Goal: Transaction & Acquisition: Purchase product/service

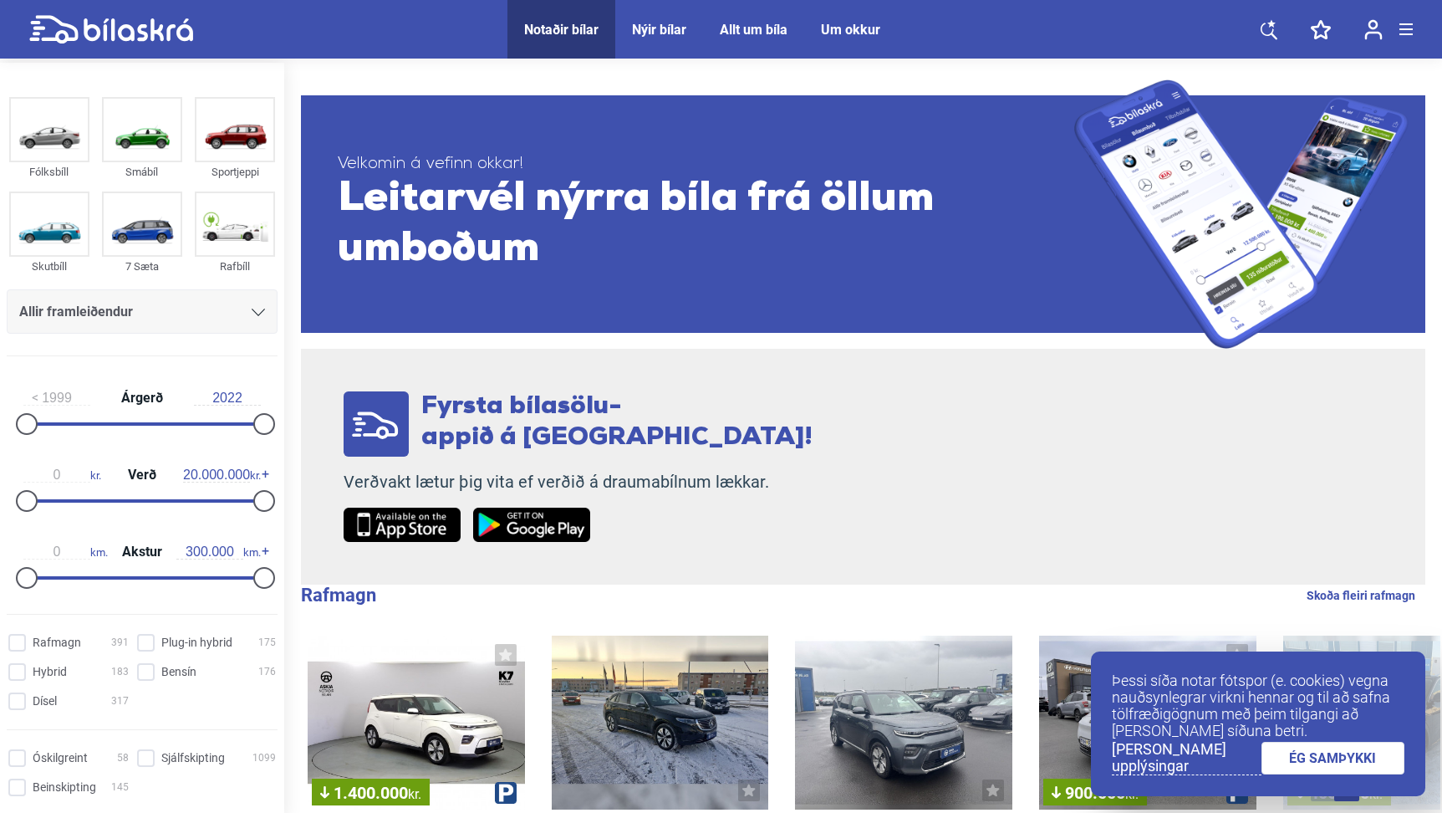
click at [99, 313] on span "Allir framleiðendur" at bounding box center [76, 311] width 114 height 23
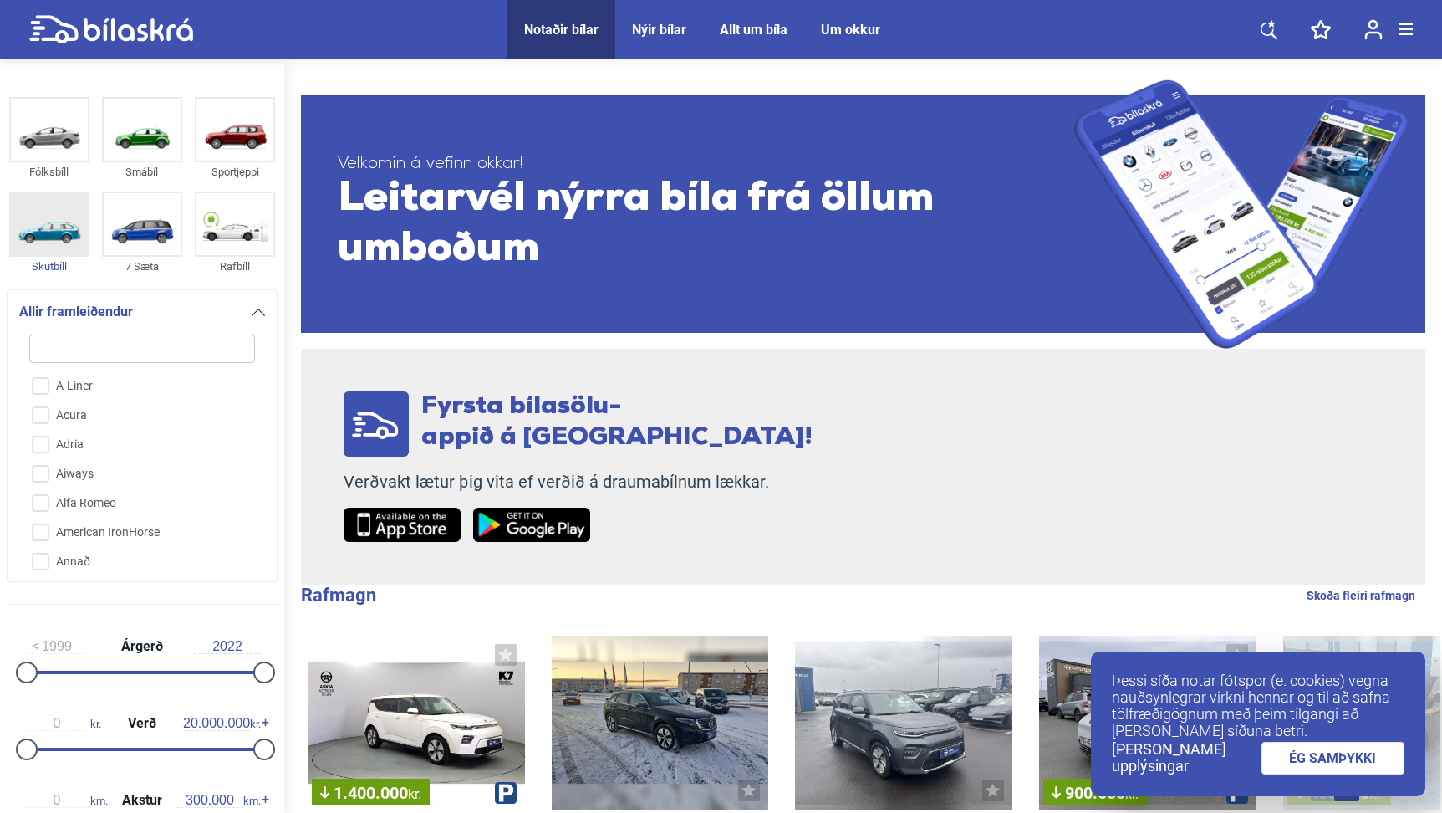
click at [36, 227] on img at bounding box center [49, 224] width 77 height 62
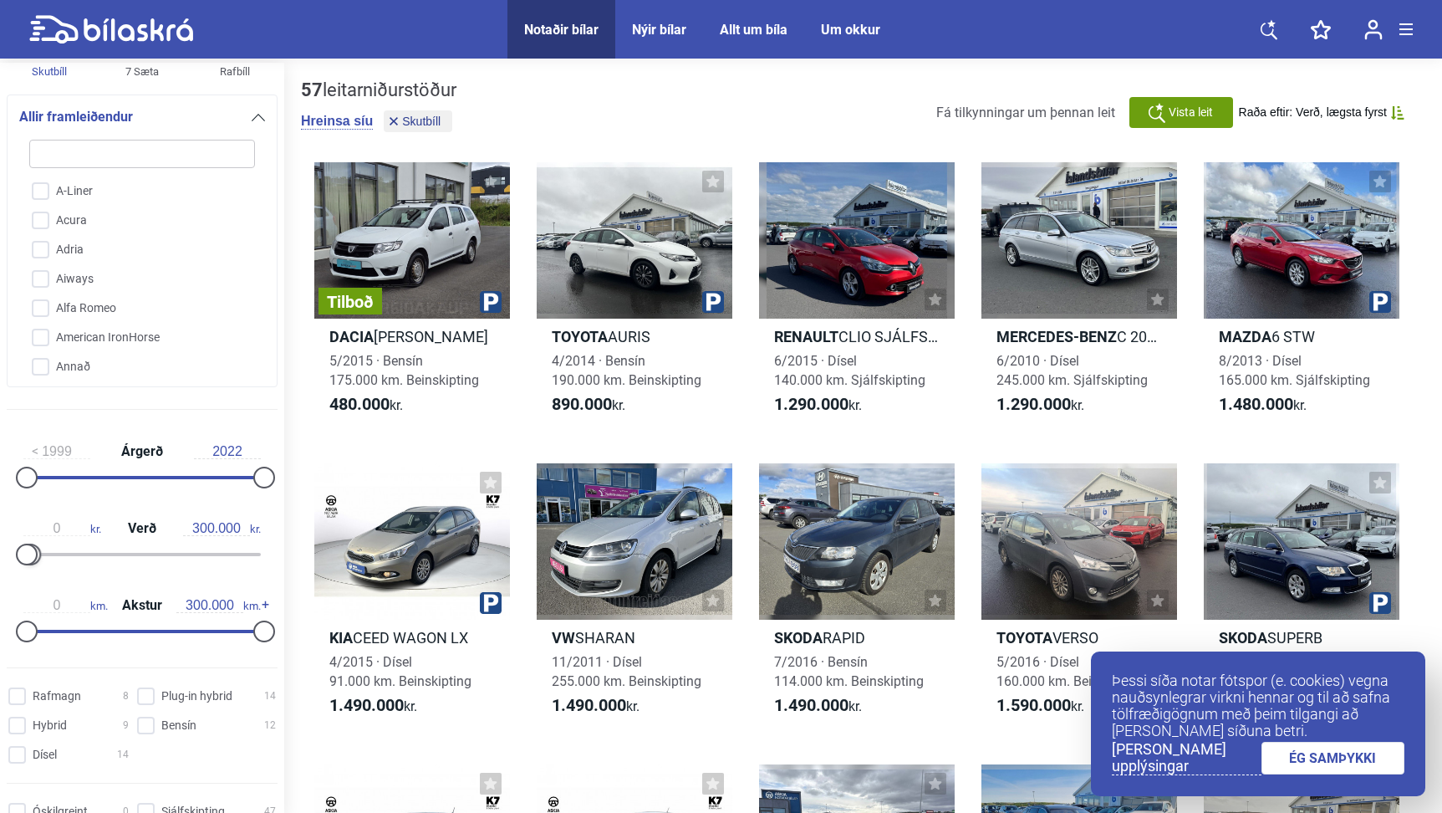
drag, startPoint x: 250, startPoint y: 551, endPoint x: 22, endPoint y: 569, distance: 228.9
click at [23, 556] on div at bounding box center [141, 554] width 237 height 3
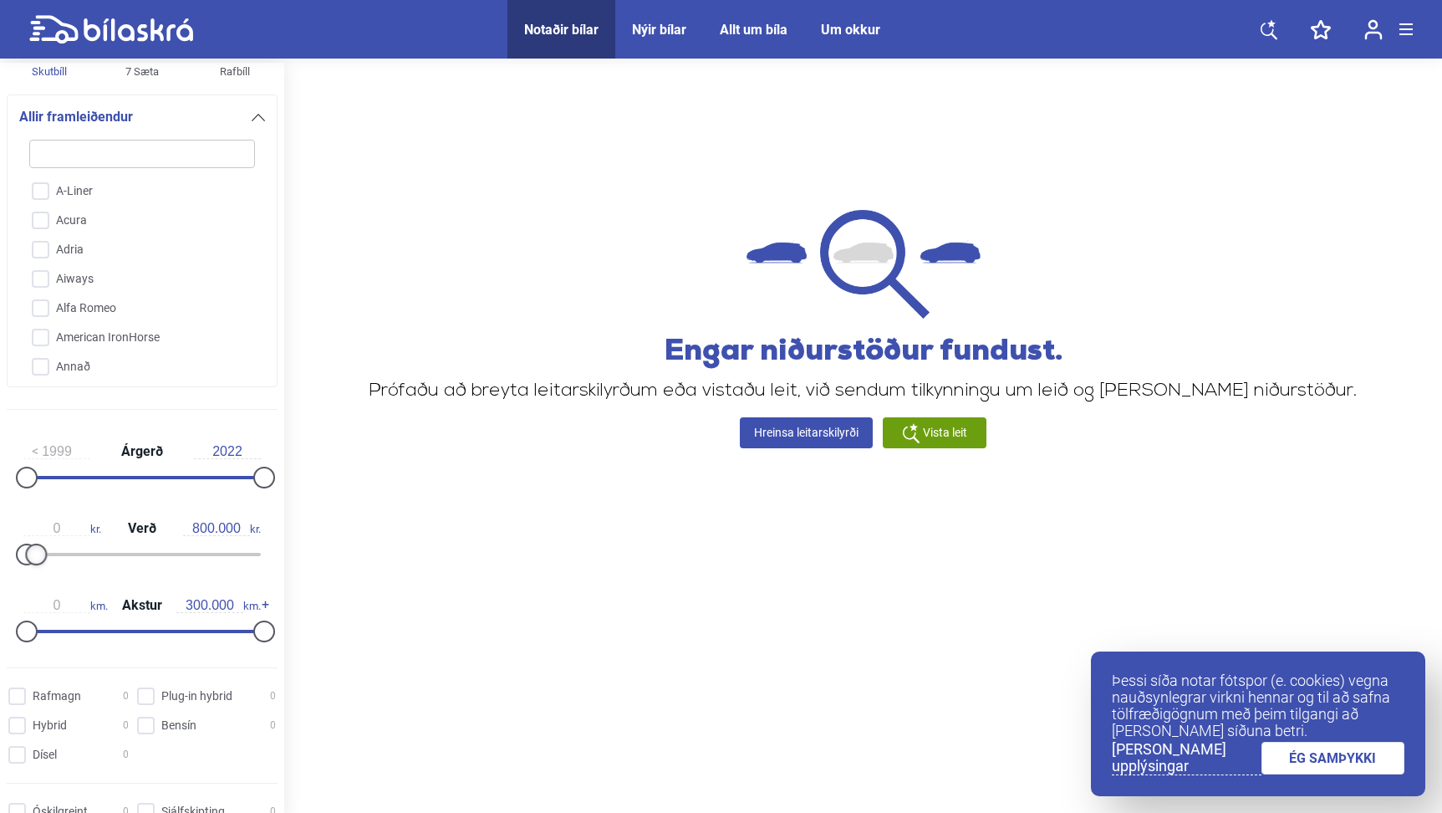
click at [37, 561] on div at bounding box center [36, 554] width 22 height 22
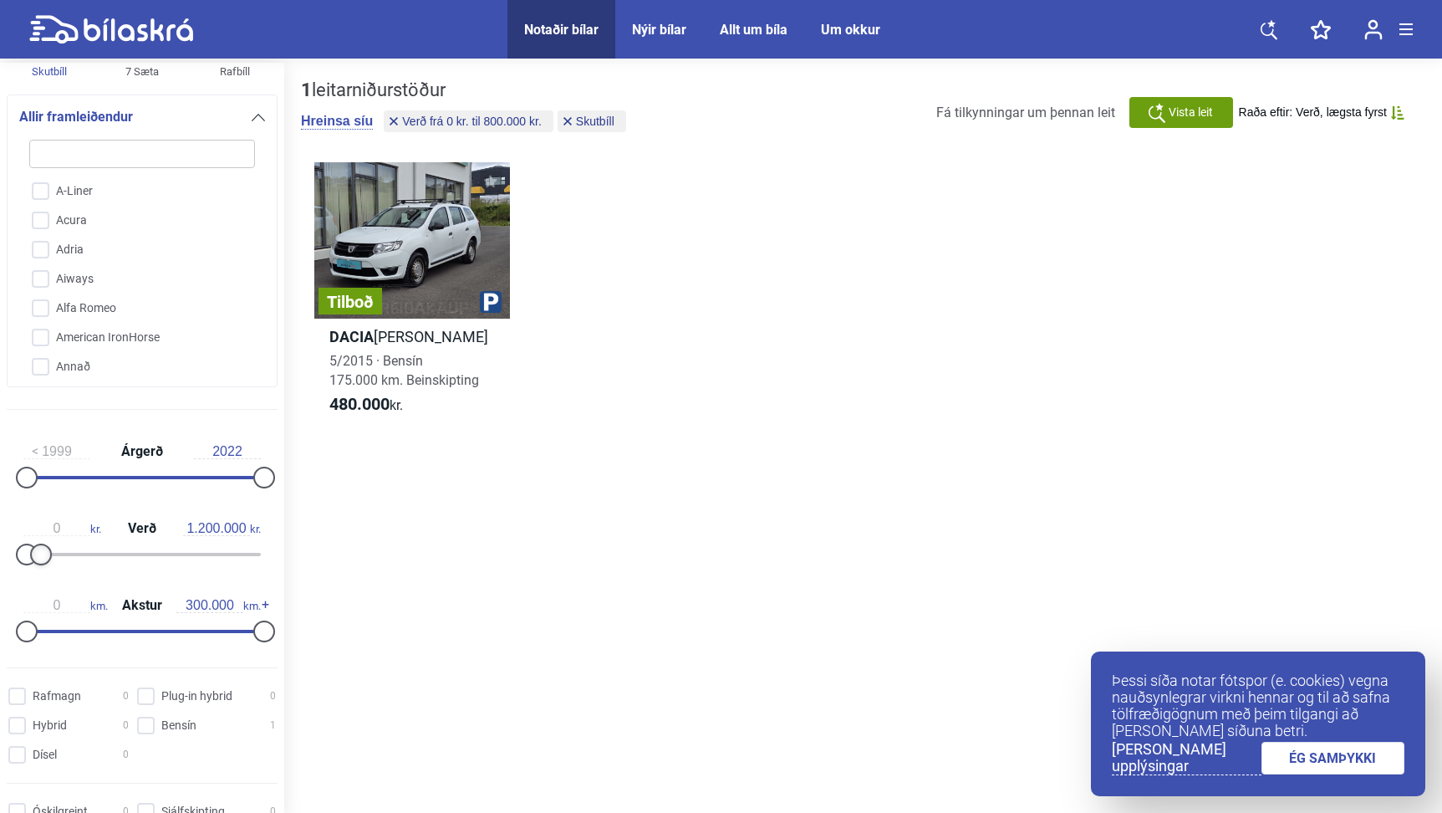
click at [46, 556] on div at bounding box center [41, 554] width 22 height 22
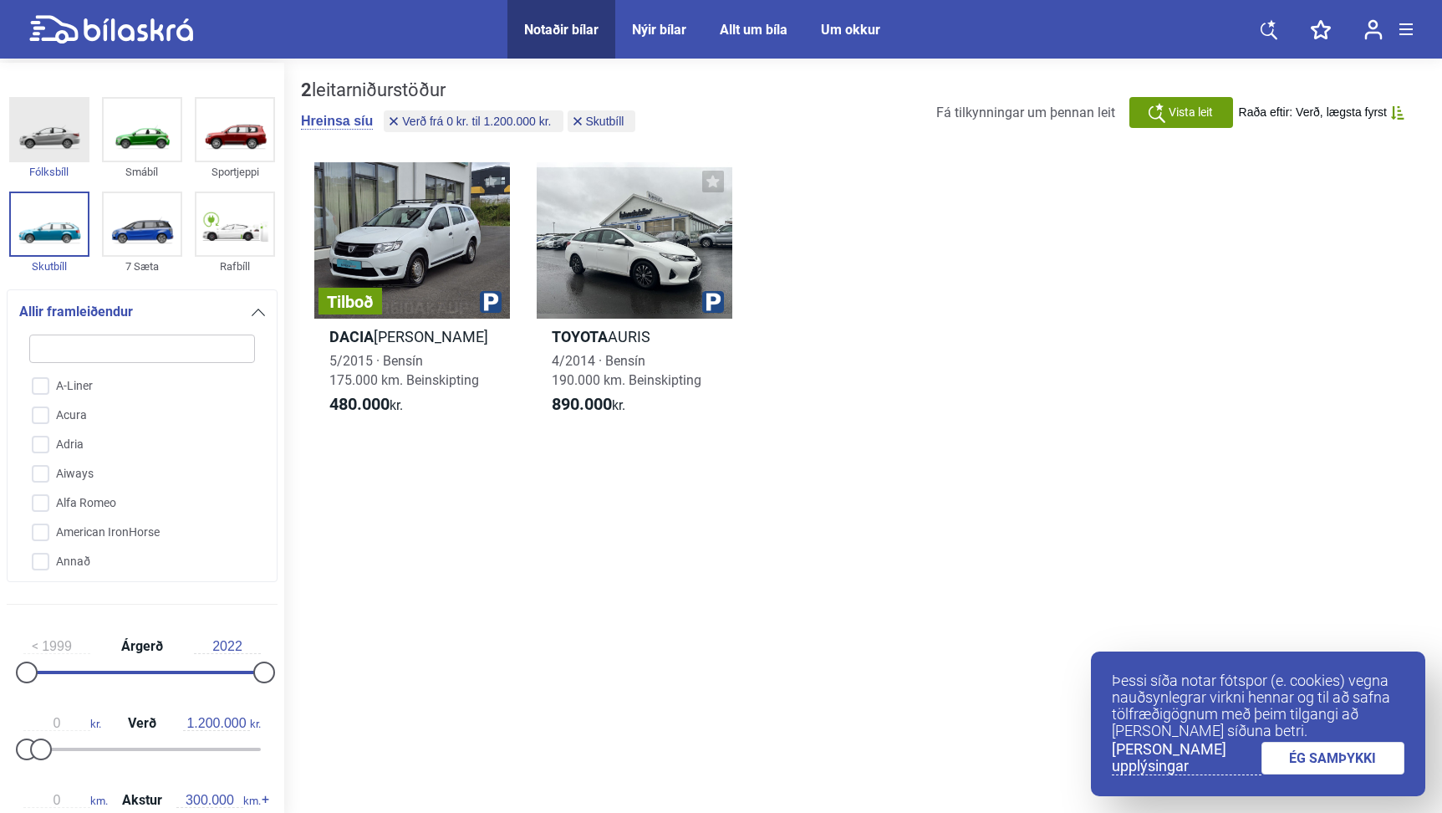
click at [55, 130] on img at bounding box center [49, 130] width 77 height 62
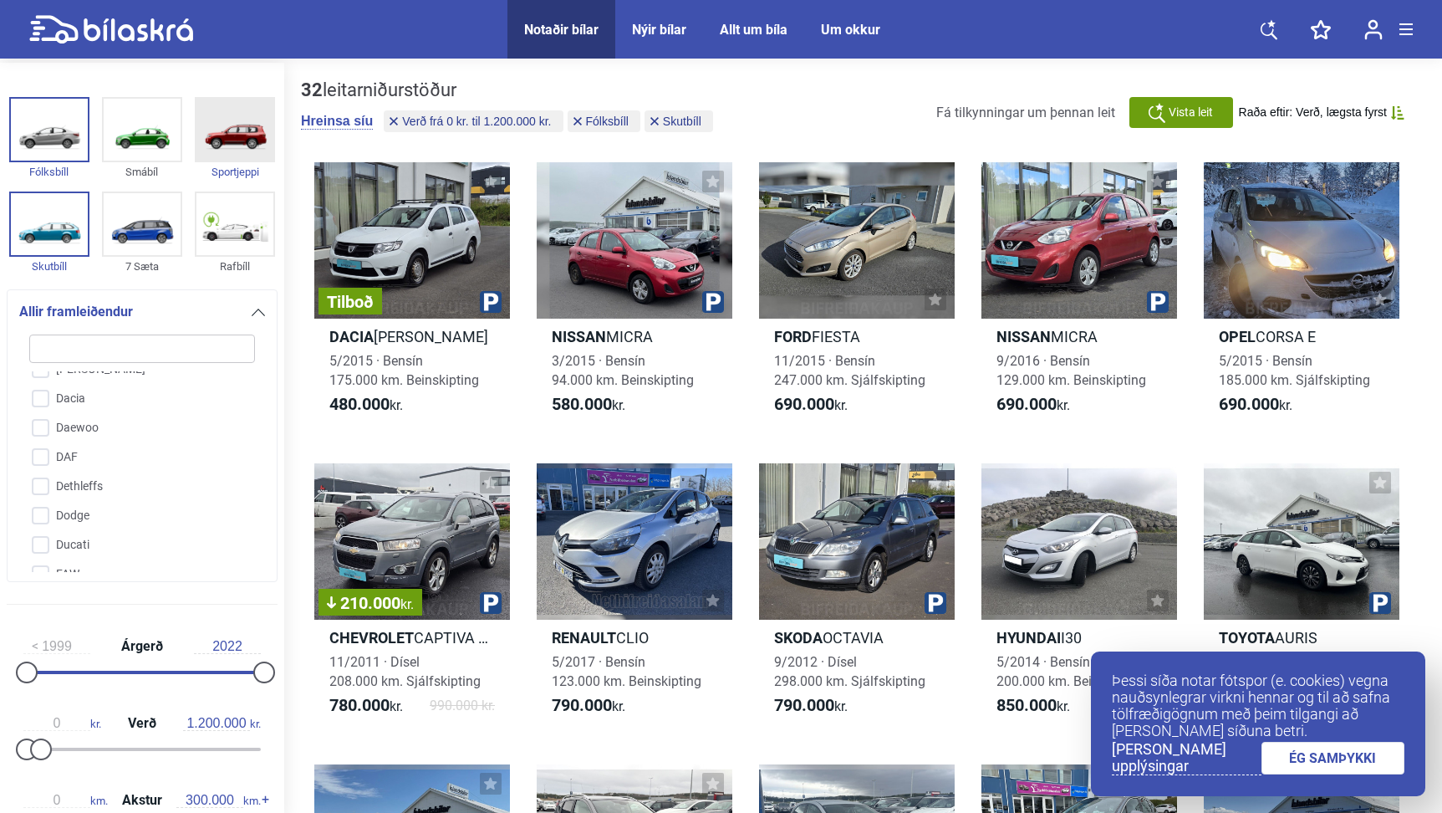
click at [232, 120] on img at bounding box center [234, 130] width 77 height 62
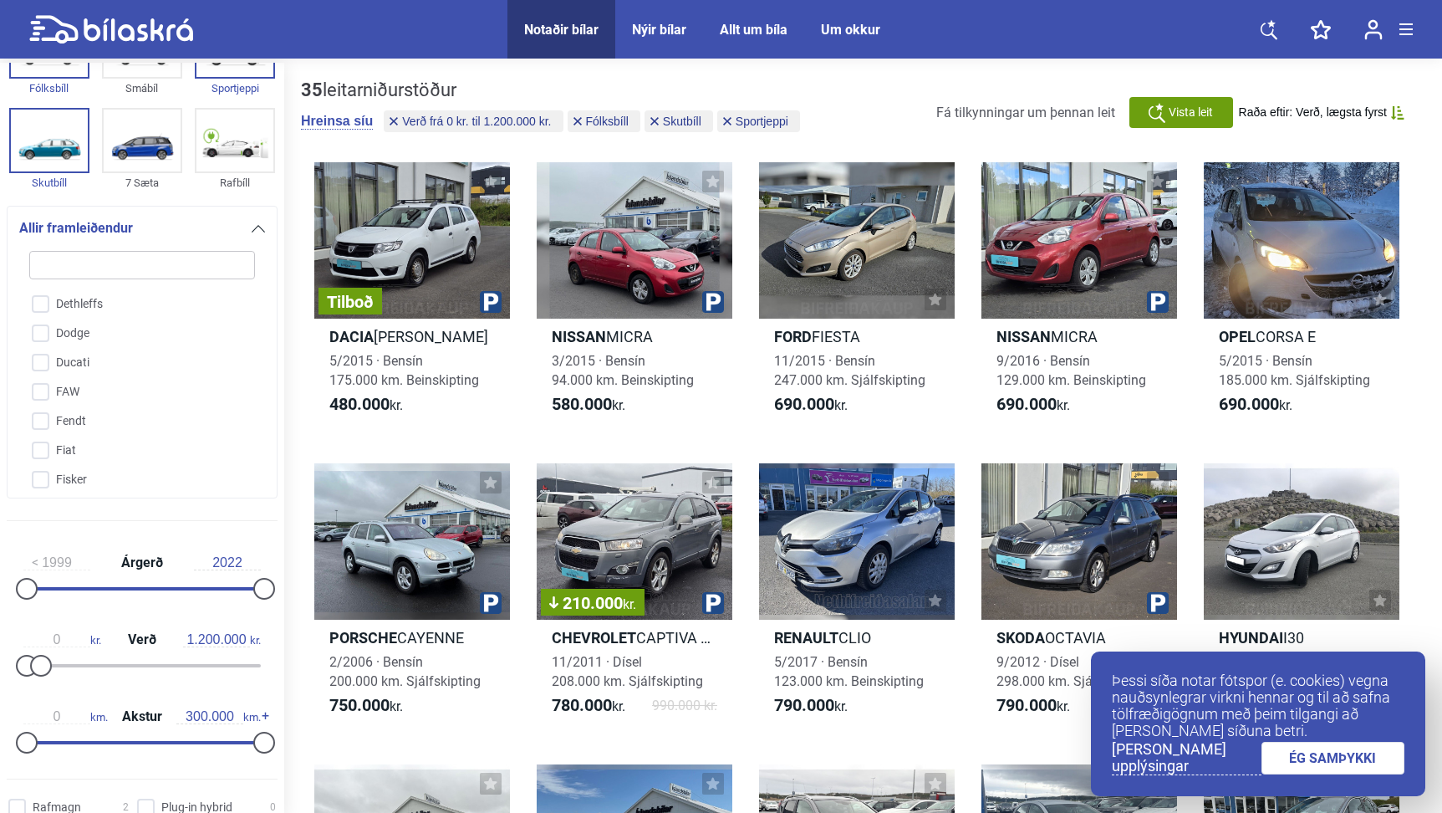
scroll to position [125, 0]
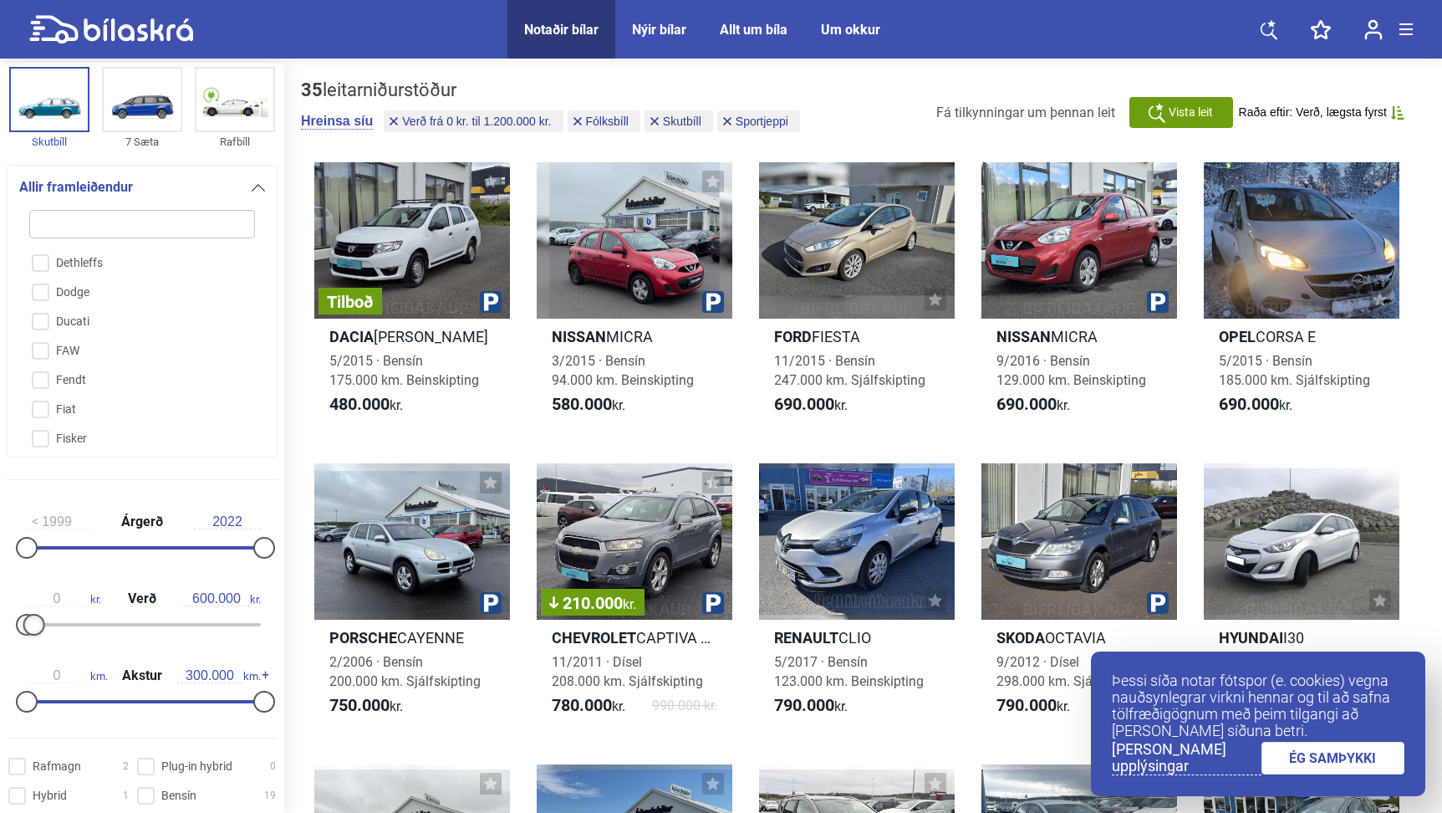
click at [38, 635] on div at bounding box center [34, 625] width 22 height 22
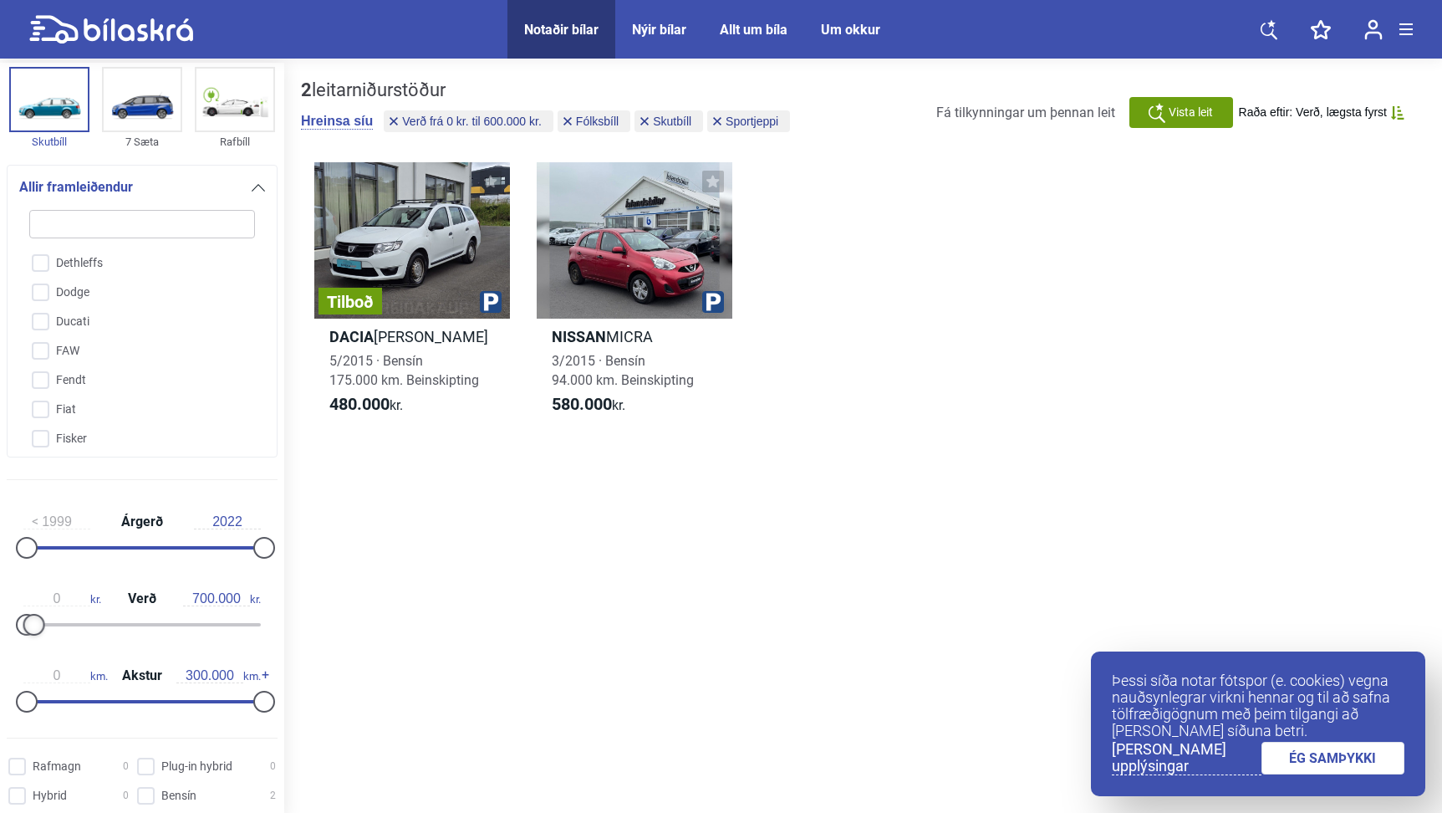
click at [39, 635] on div at bounding box center [34, 625] width 22 height 22
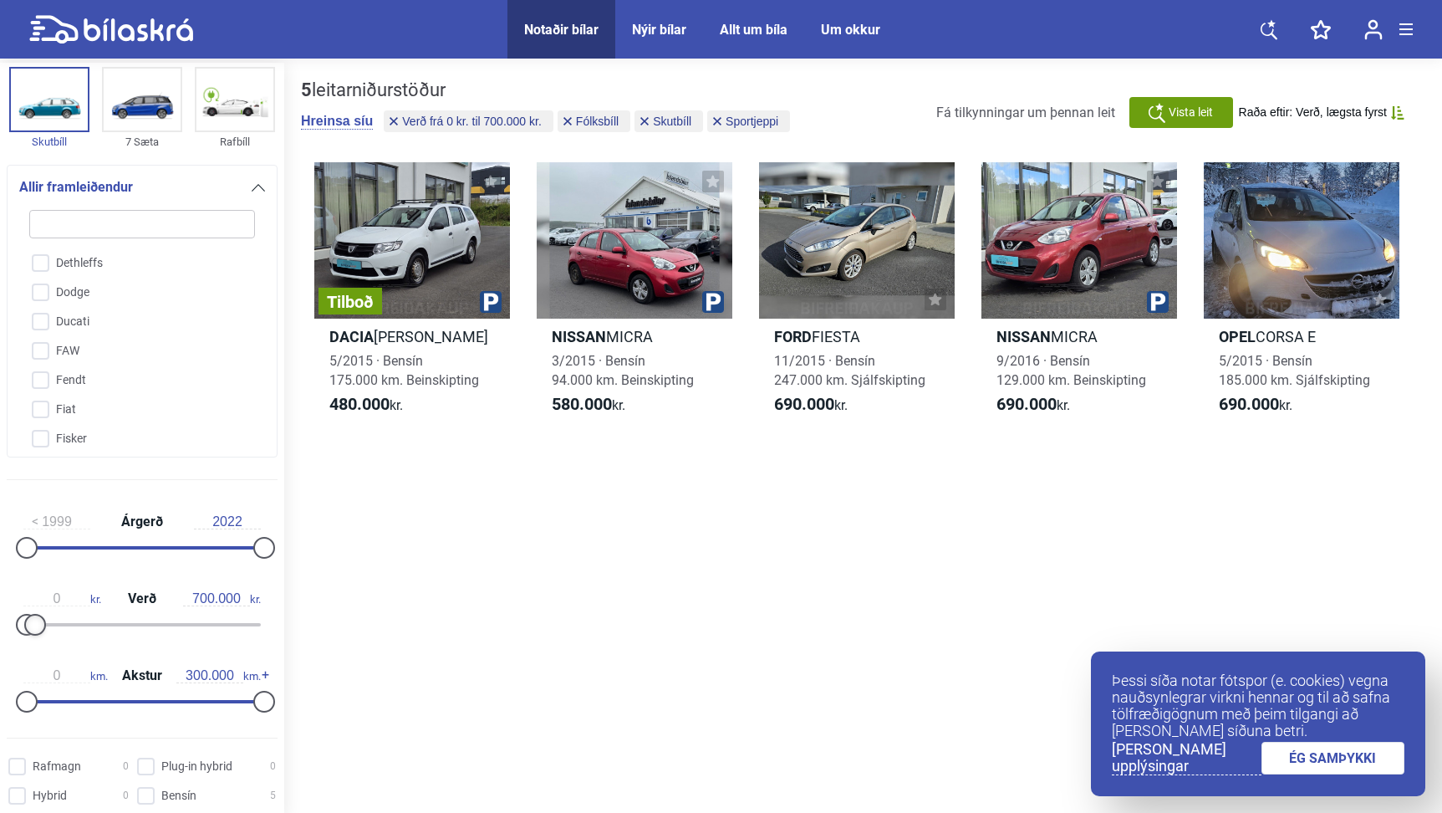
type input "800.000"
click at [38, 630] on div at bounding box center [35, 625] width 22 height 22
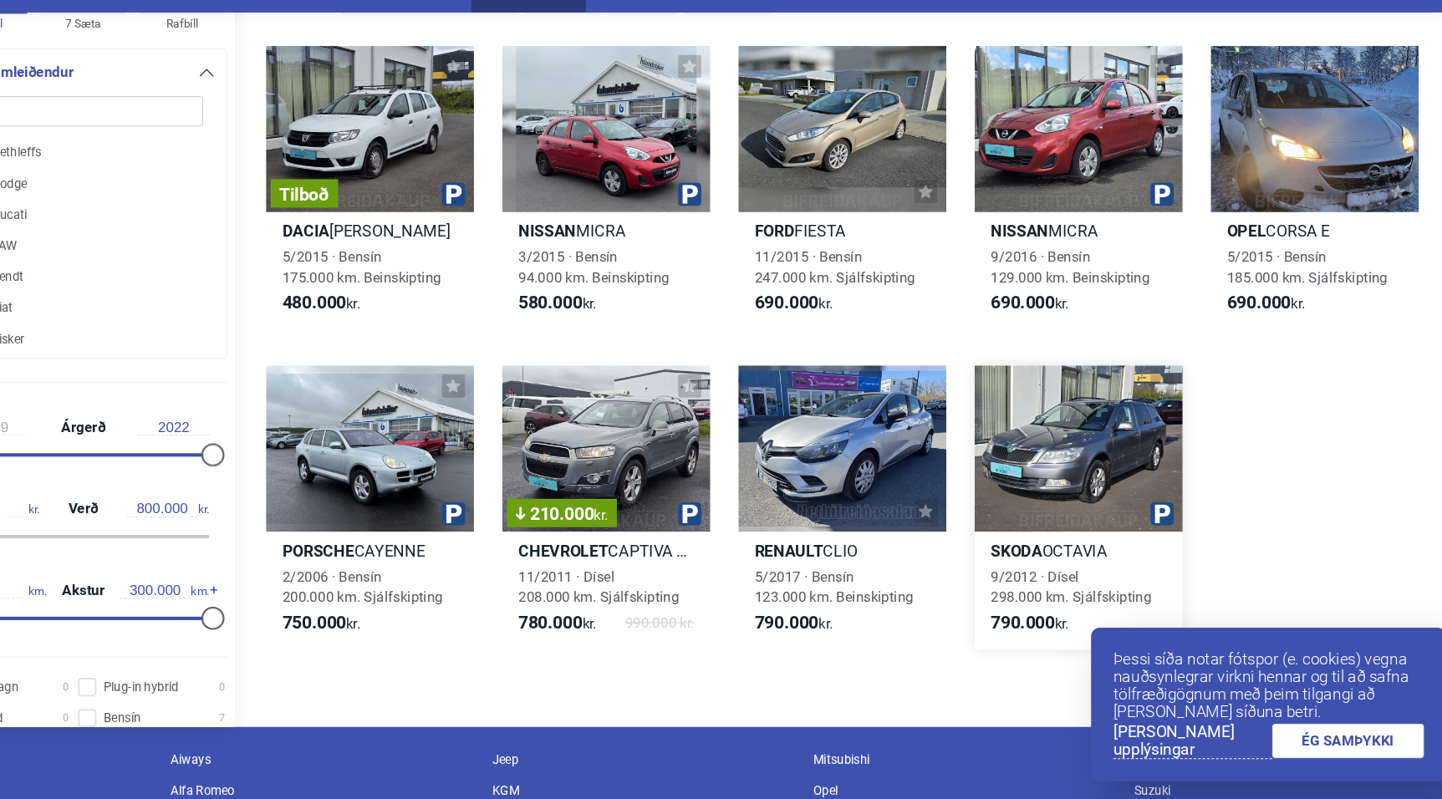
scroll to position [83, 0]
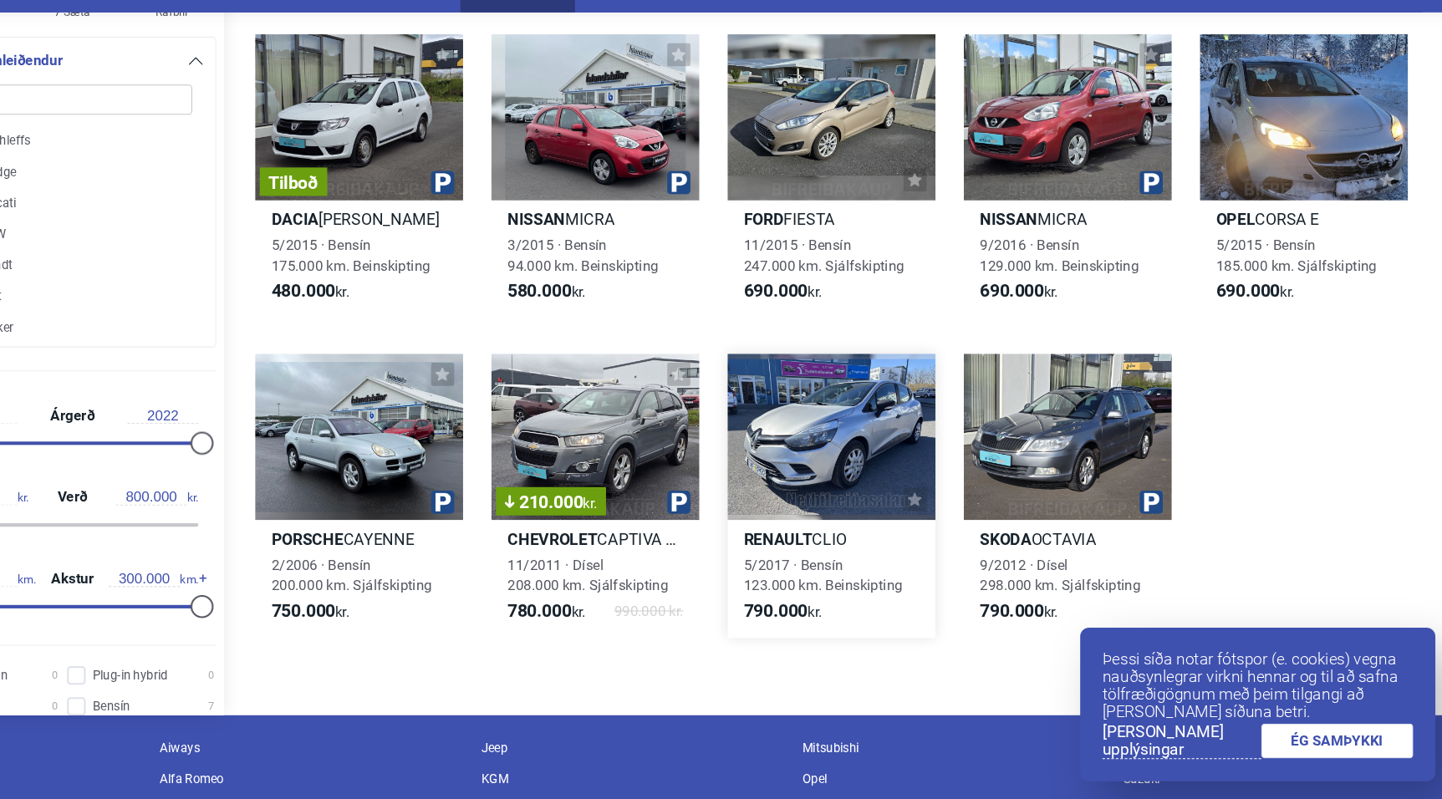
click at [762, 410] on div at bounding box center [857, 458] width 196 height 156
